Goal: Download file/media

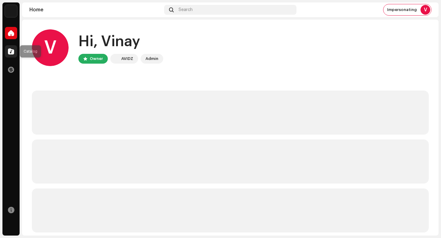
click at [11, 49] on span at bounding box center [11, 51] width 6 height 5
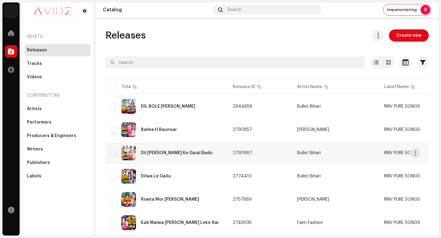
click at [322, 145] on td "Bullet Bihari" at bounding box center [335, 153] width 87 height 22
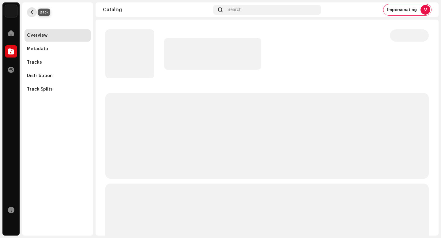
click at [30, 11] on span "button" at bounding box center [32, 12] width 5 height 5
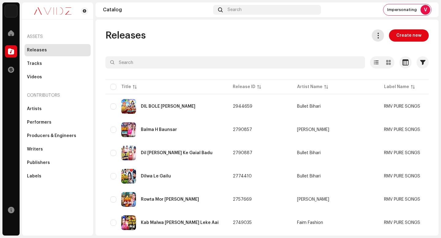
click at [377, 36] on span at bounding box center [378, 35] width 6 height 5
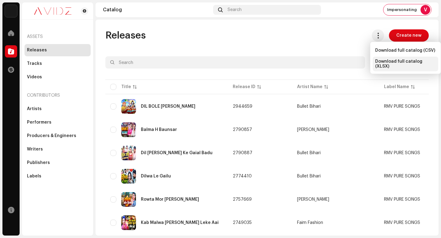
click at [396, 64] on span "Download full catalog (XLSX)" at bounding box center [405, 64] width 61 height 10
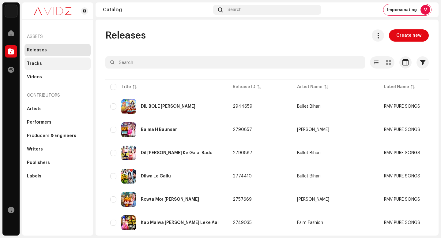
click at [60, 64] on div "Tracks" at bounding box center [57, 63] width 61 height 5
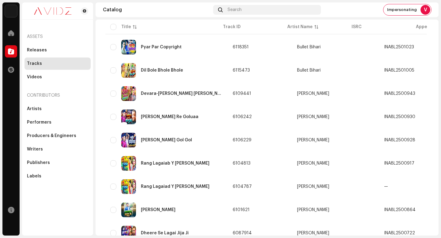
scroll to position [437, 0]
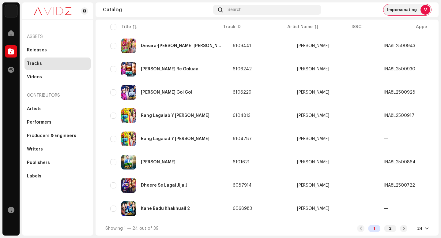
click at [406, 9] on span "Impersonating" at bounding box center [402, 9] width 30 height 5
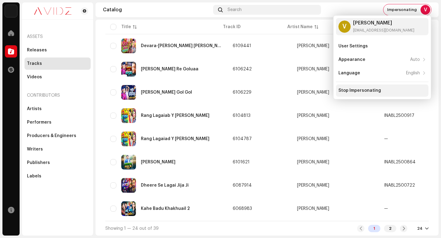
click at [377, 86] on div "Stop Impersonating" at bounding box center [382, 90] width 92 height 12
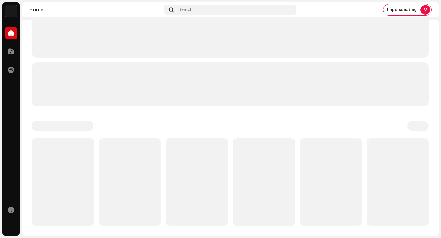
scroll to position [97, 0]
